Goal: Transaction & Acquisition: Purchase product/service

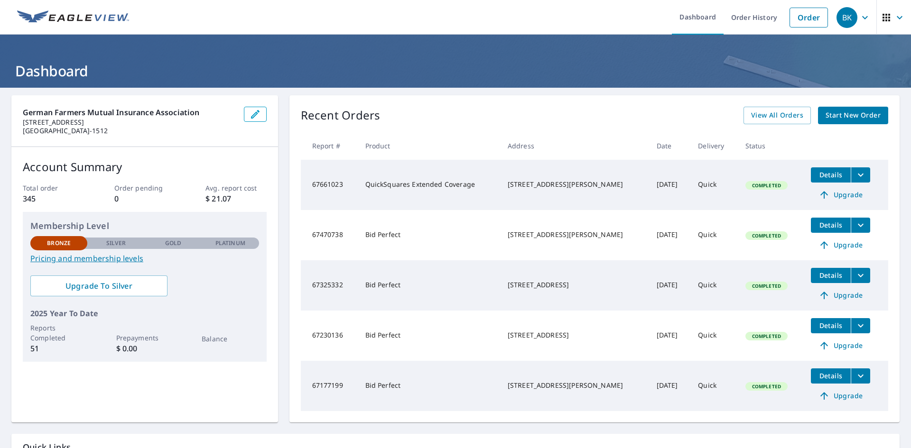
click at [847, 117] on span "Start New Order" at bounding box center [853, 116] width 55 height 12
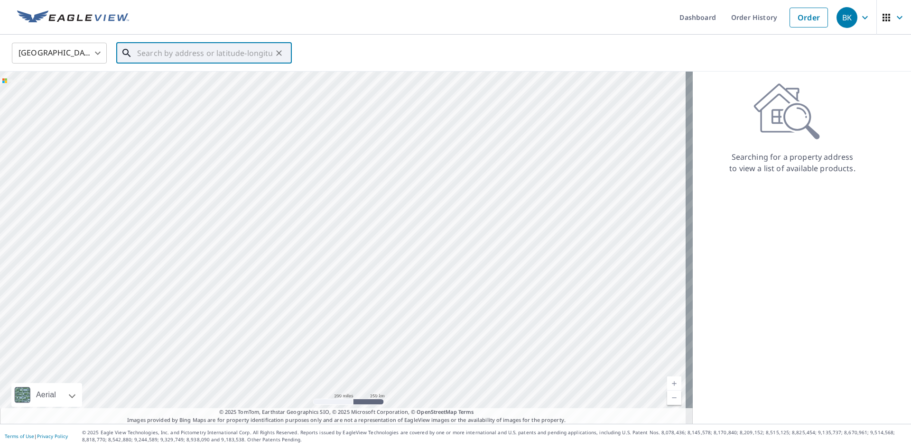
click at [166, 53] on input "text" at bounding box center [204, 53] width 135 height 27
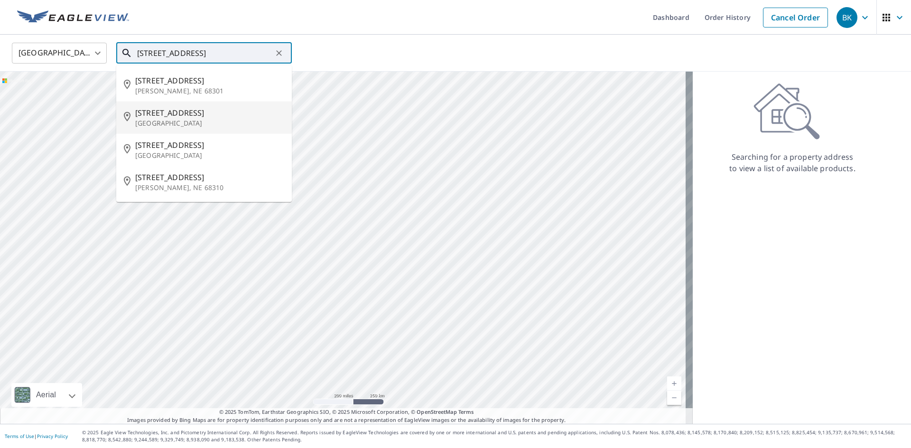
click at [177, 109] on span "[STREET_ADDRESS]" at bounding box center [209, 112] width 149 height 11
type input "[STREET_ADDRESS]"
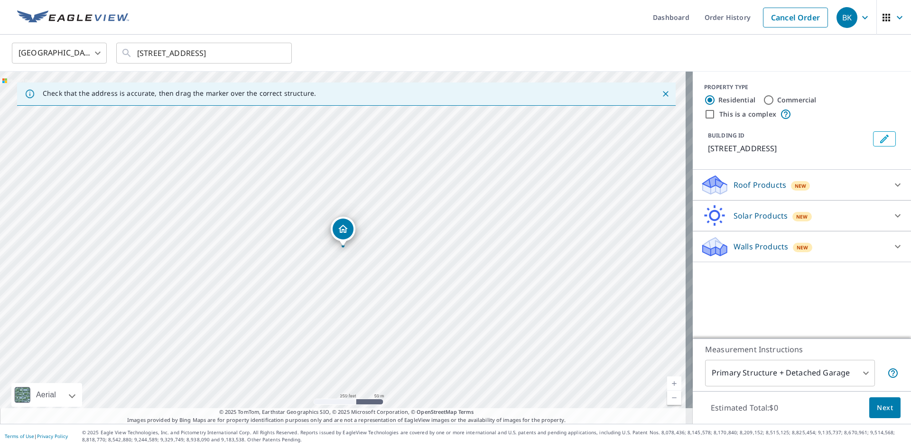
click at [751, 185] on p "Roof Products" at bounding box center [760, 184] width 53 height 11
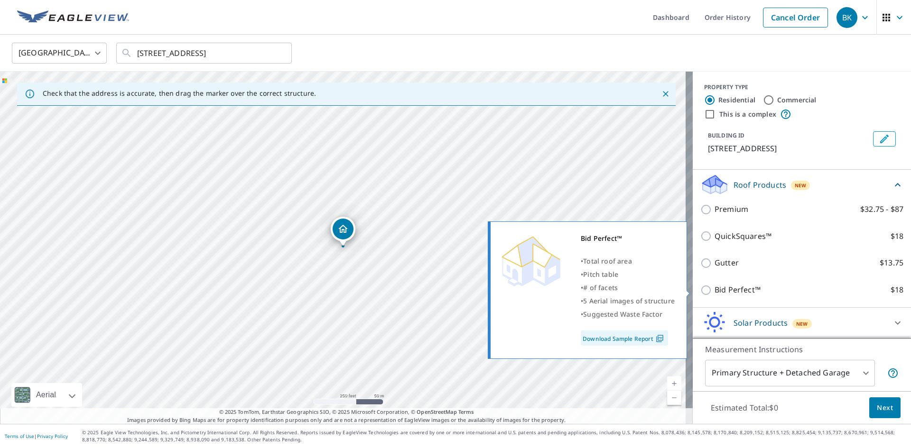
click at [700, 288] on input "Bid Perfect™ $18" at bounding box center [707, 290] width 14 height 11
checkbox input "true"
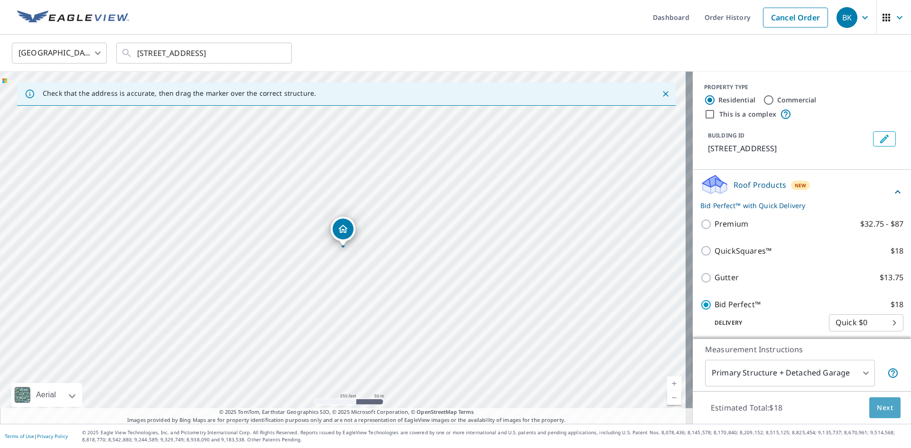
click at [878, 406] on span "Next" at bounding box center [885, 408] width 16 height 12
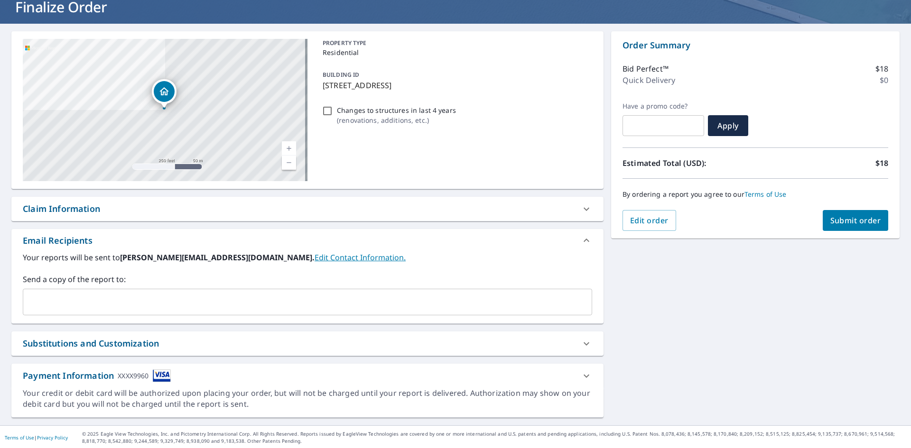
scroll to position [65, 0]
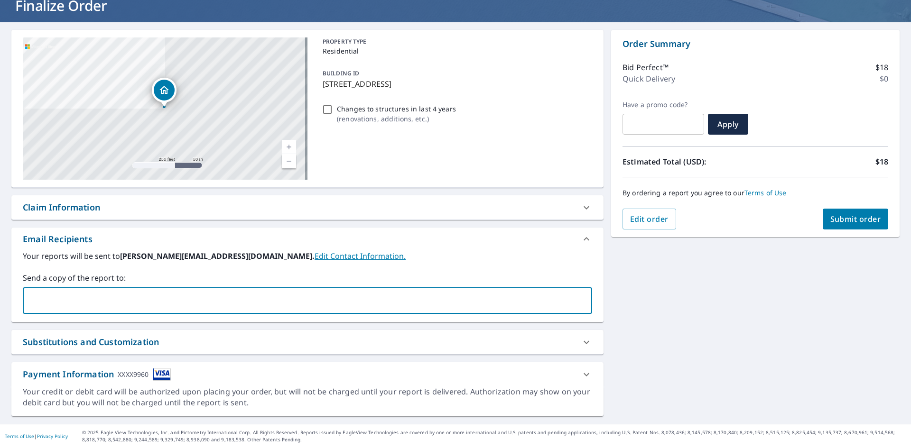
click at [83, 298] on input "text" at bounding box center [300, 301] width 547 height 18
type input "[PERSON_NAME][EMAIL_ADDRESS][DOMAIN_NAME]"
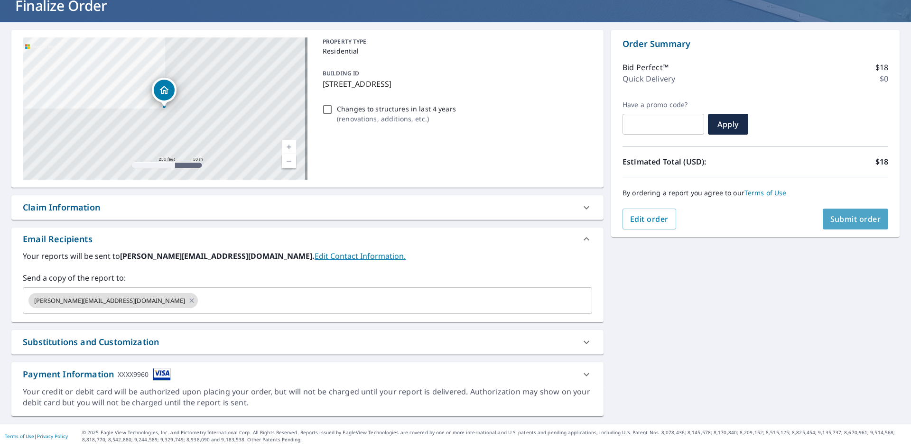
click at [853, 220] on span "Submit order" at bounding box center [855, 219] width 51 height 10
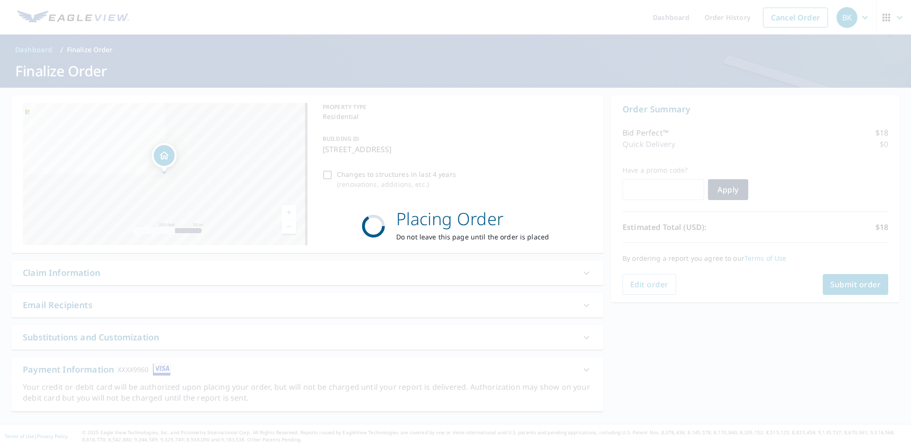
scroll to position [0, 0]
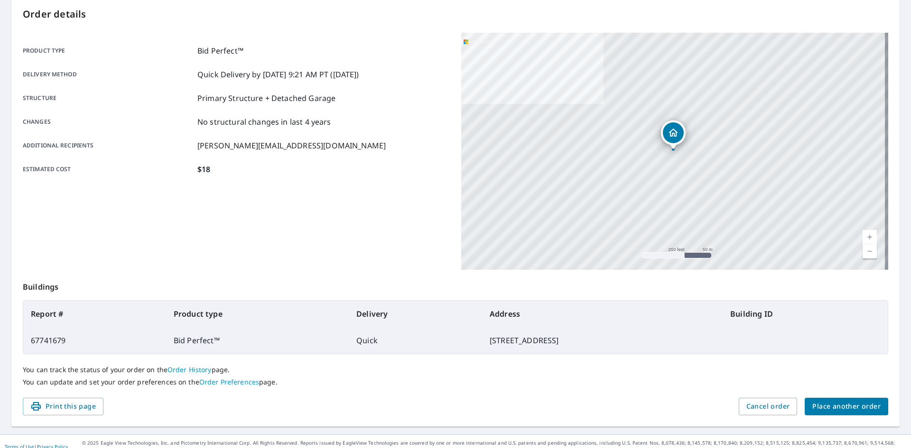
scroll to position [110, 0]
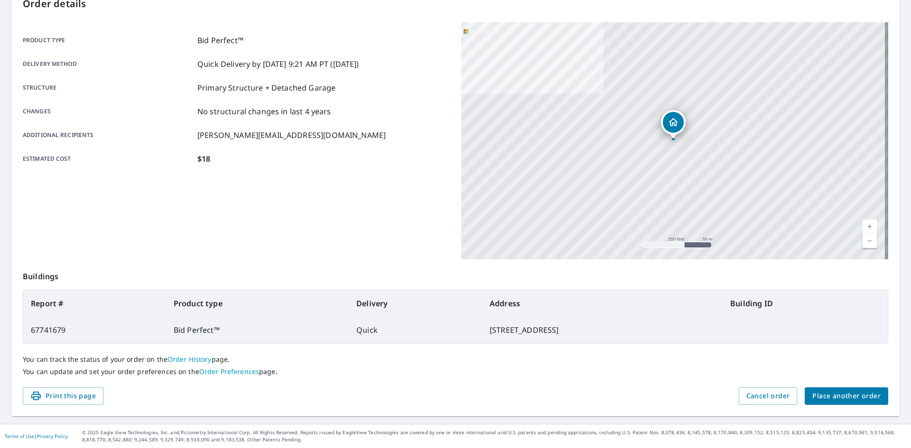
click at [837, 396] on span "Place another order" at bounding box center [846, 397] width 68 height 12
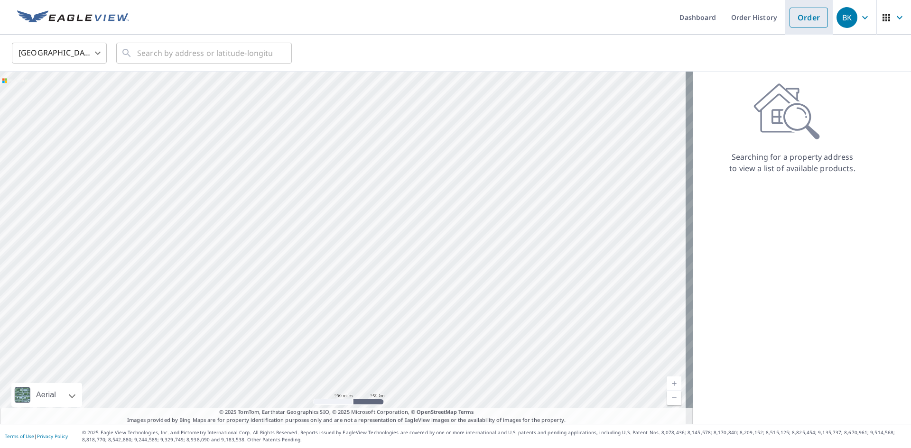
click at [790, 18] on link "Order" at bounding box center [809, 18] width 38 height 20
click at [749, 17] on link "Order History" at bounding box center [754, 17] width 61 height 35
